Goal: Use online tool/utility: Utilize a website feature to perform a specific function

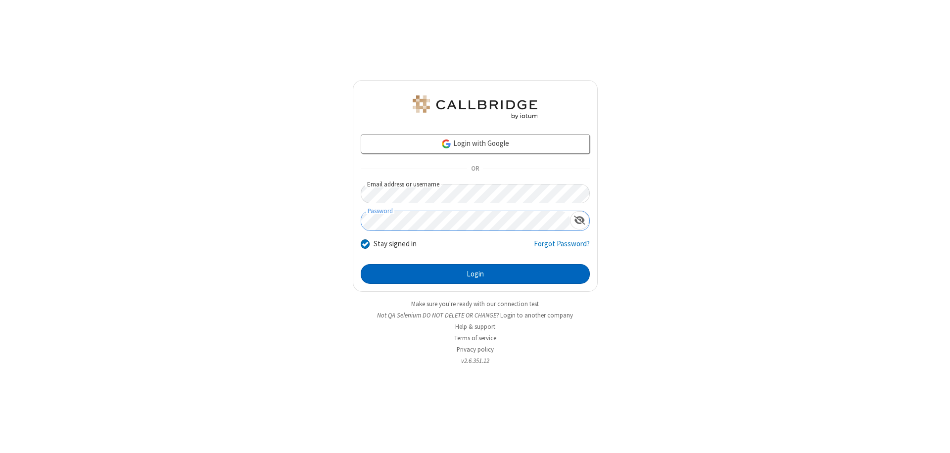
click at [475, 274] on button "Login" at bounding box center [475, 274] width 229 height 20
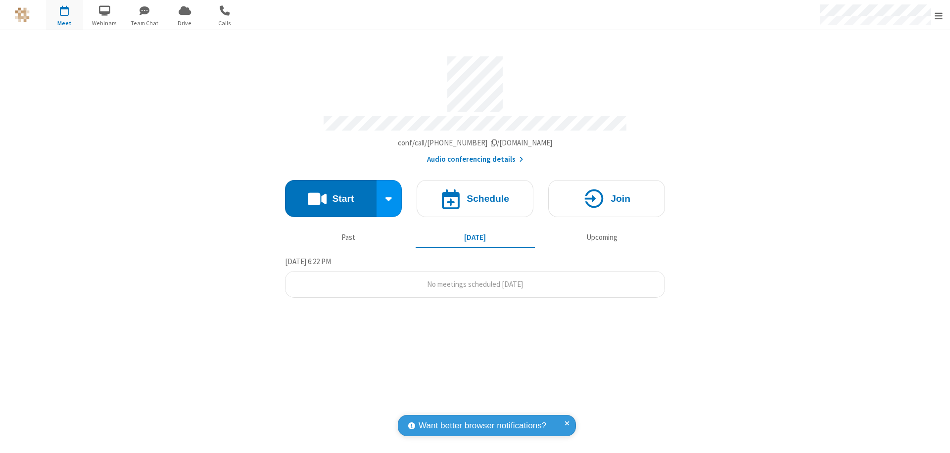
click at [330, 194] on button "Start" at bounding box center [331, 198] width 92 height 37
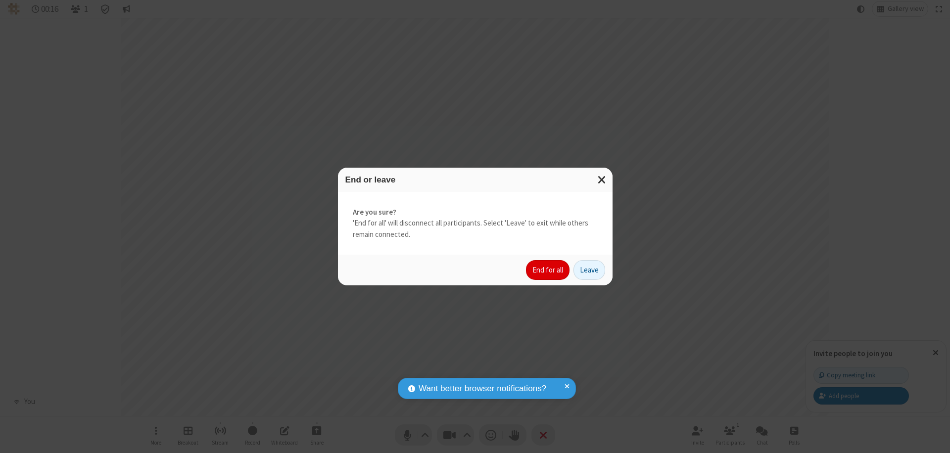
click at [548, 270] on button "End for all" at bounding box center [548, 270] width 44 height 20
